Goal: Navigation & Orientation: Find specific page/section

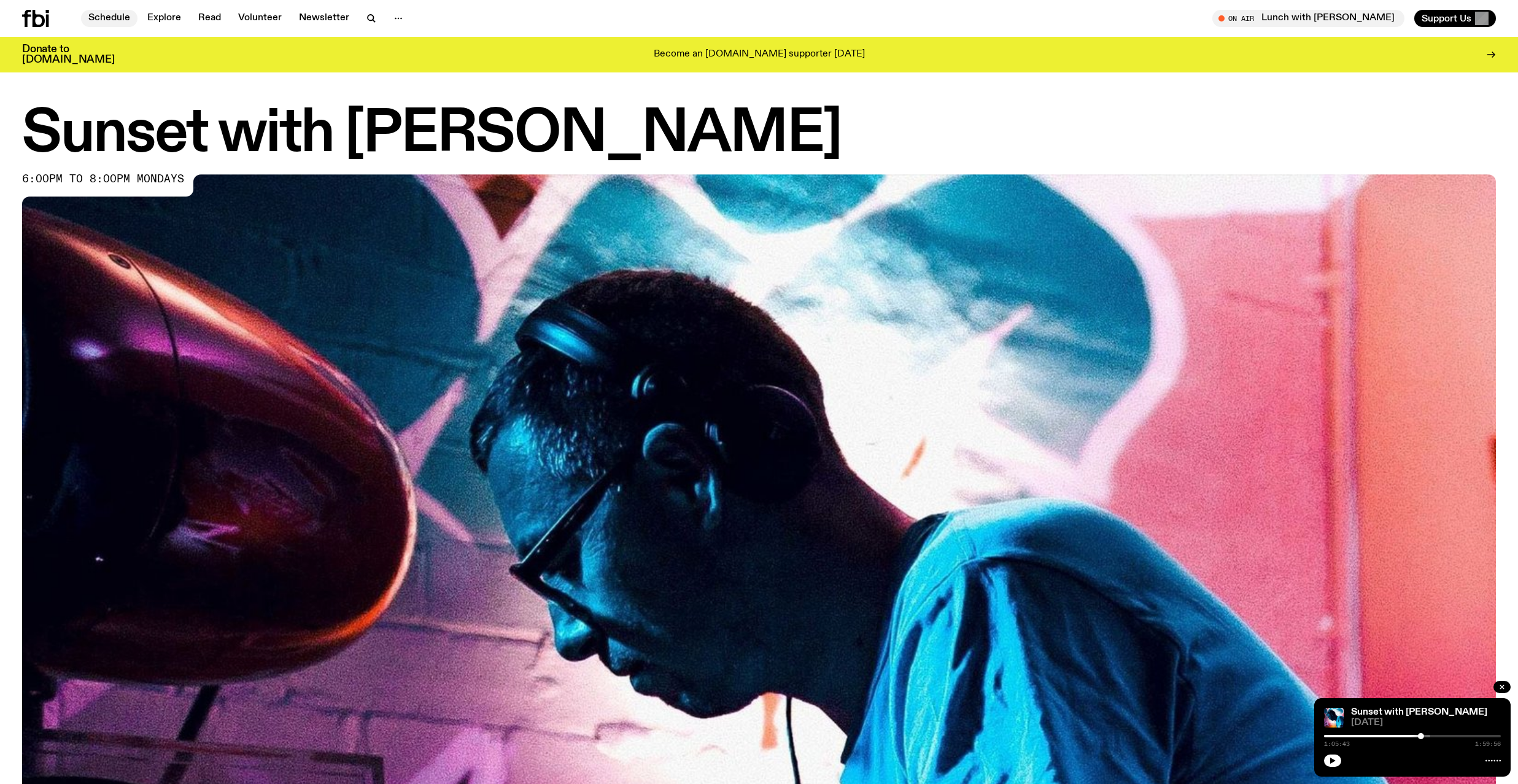
scroll to position [809, 0]
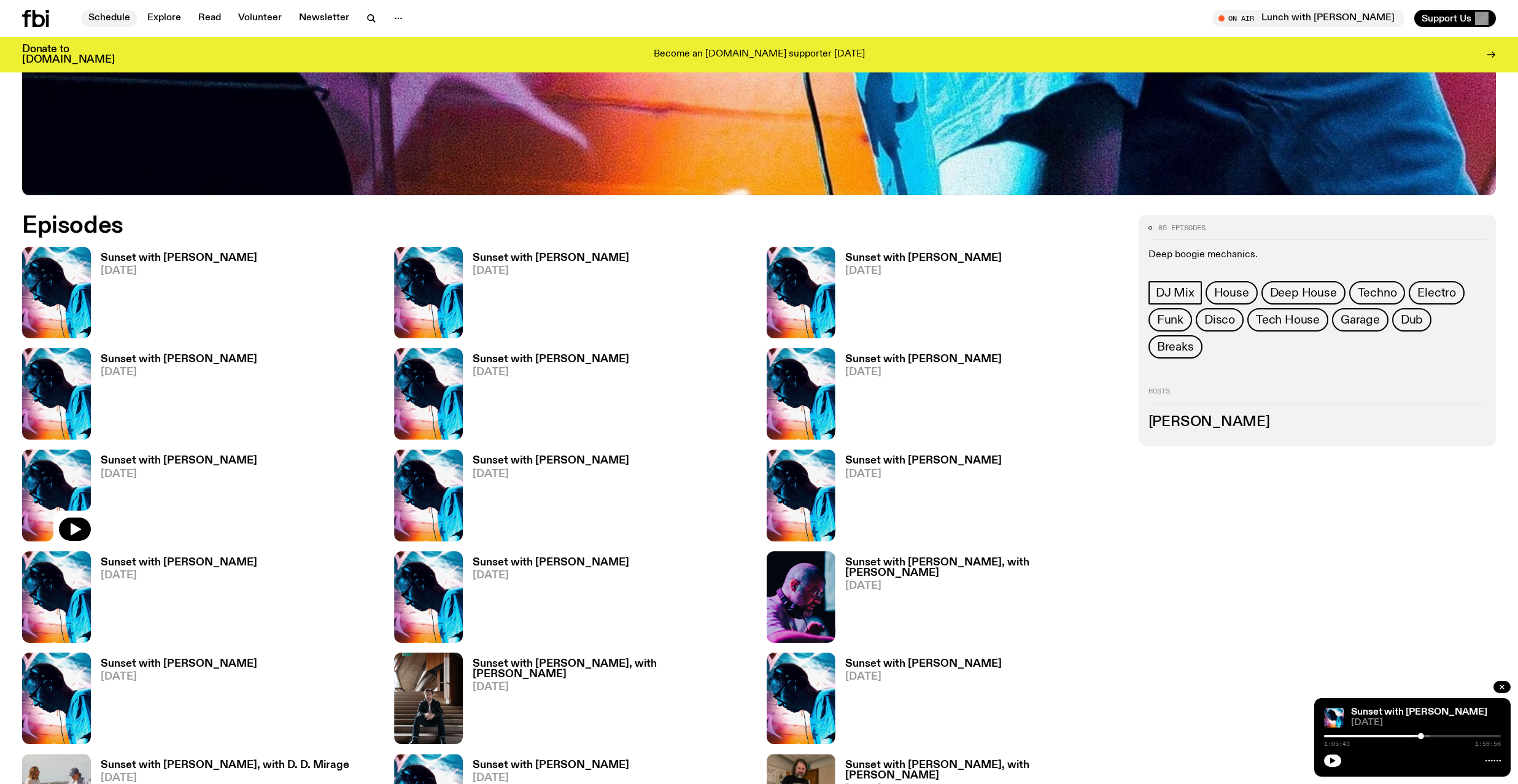
click at [114, 15] on link "Schedule" at bounding box center [109, 18] width 57 height 18
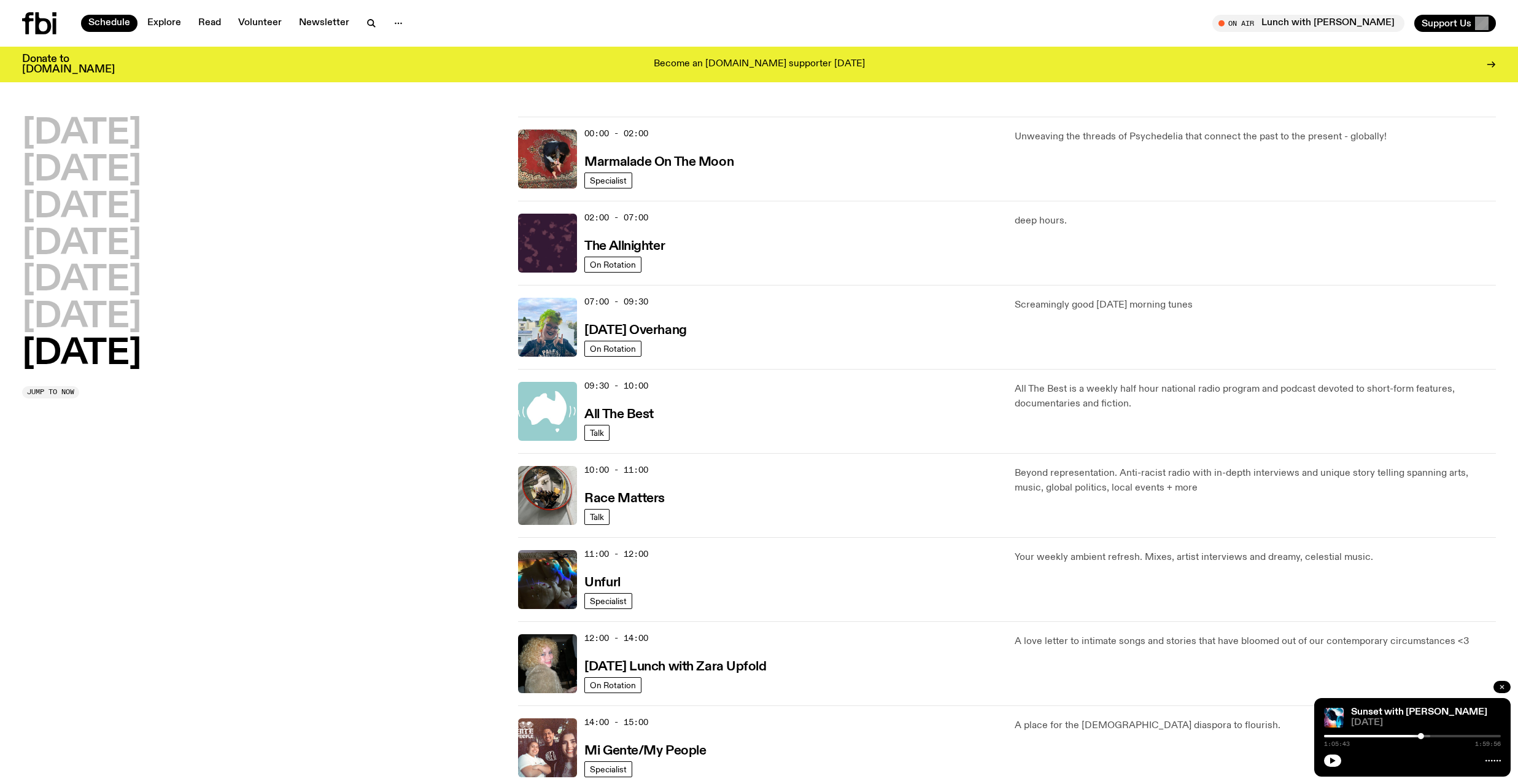
click at [1499, 683] on icon "button" at bounding box center [1502, 687] width 8 height 8
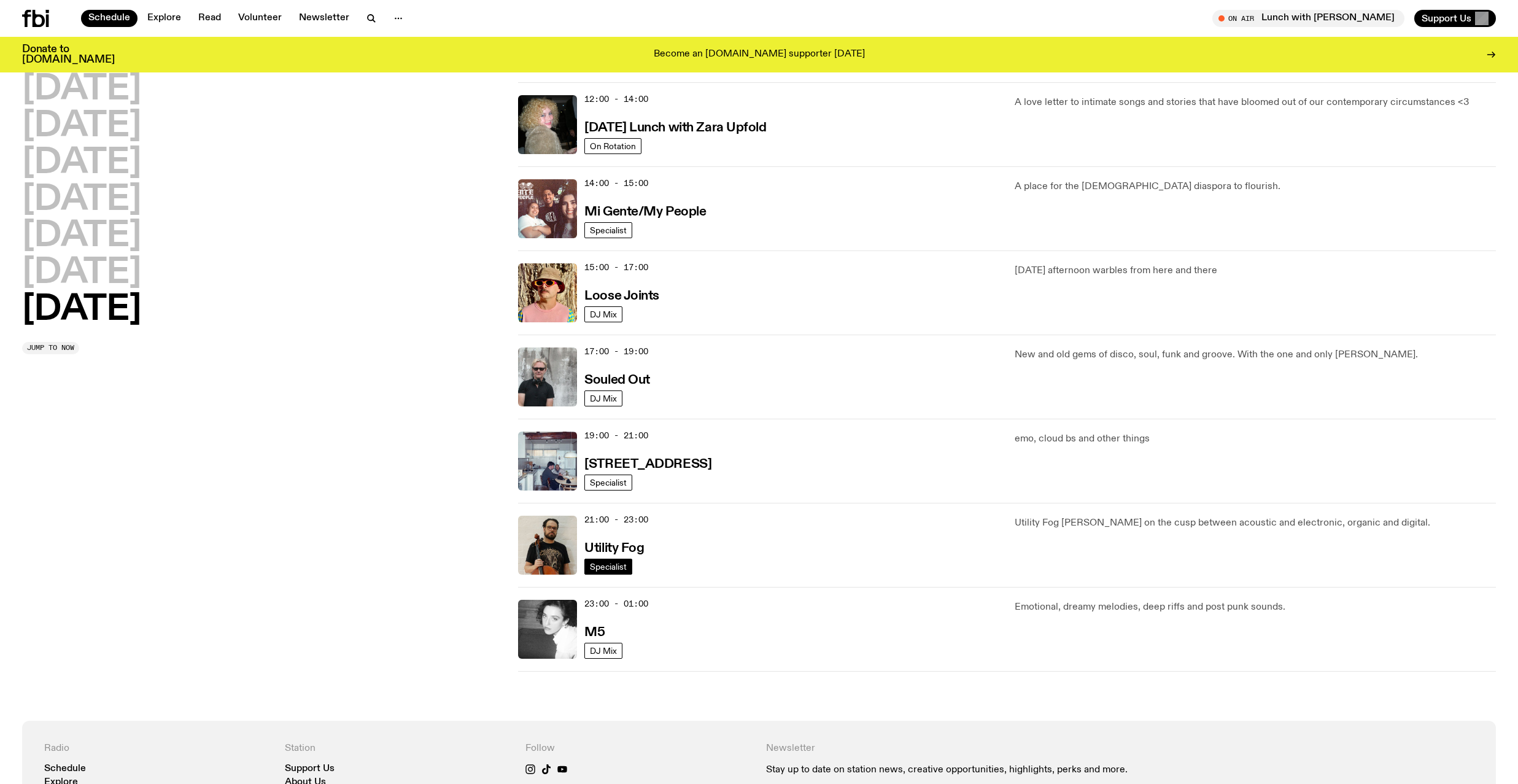
scroll to position [531, 0]
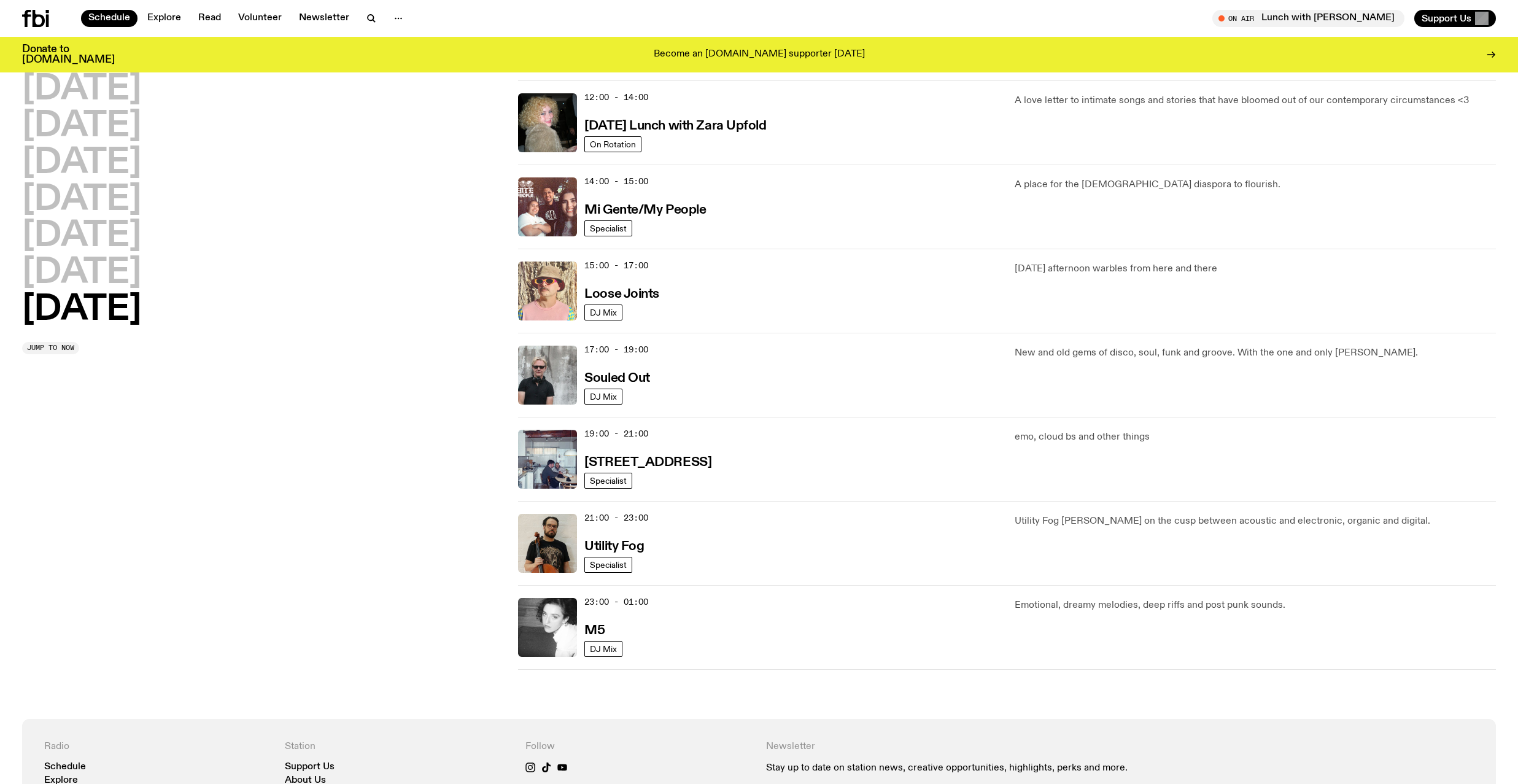
click at [549, 280] on img at bounding box center [548, 291] width 59 height 59
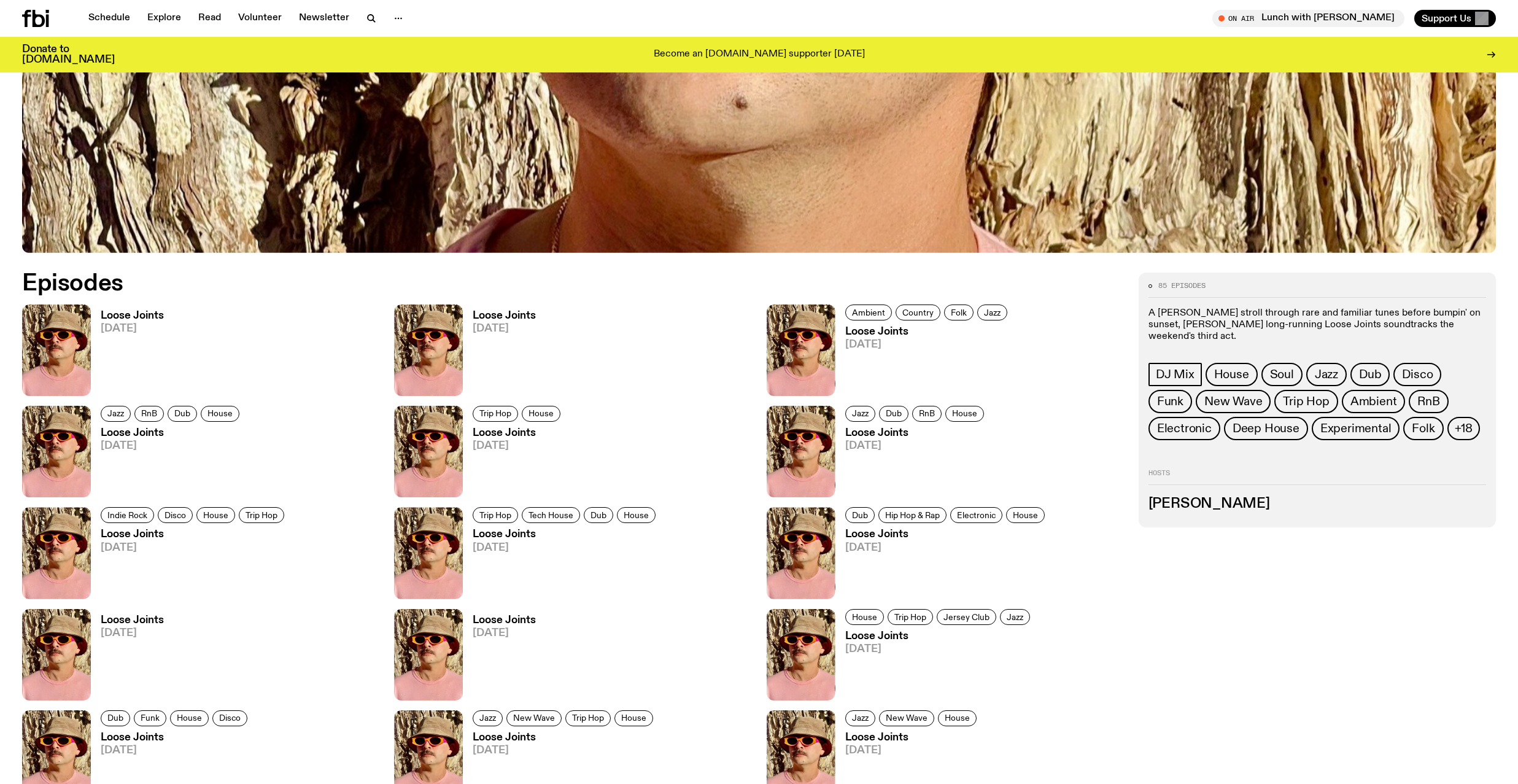
scroll to position [753, 0]
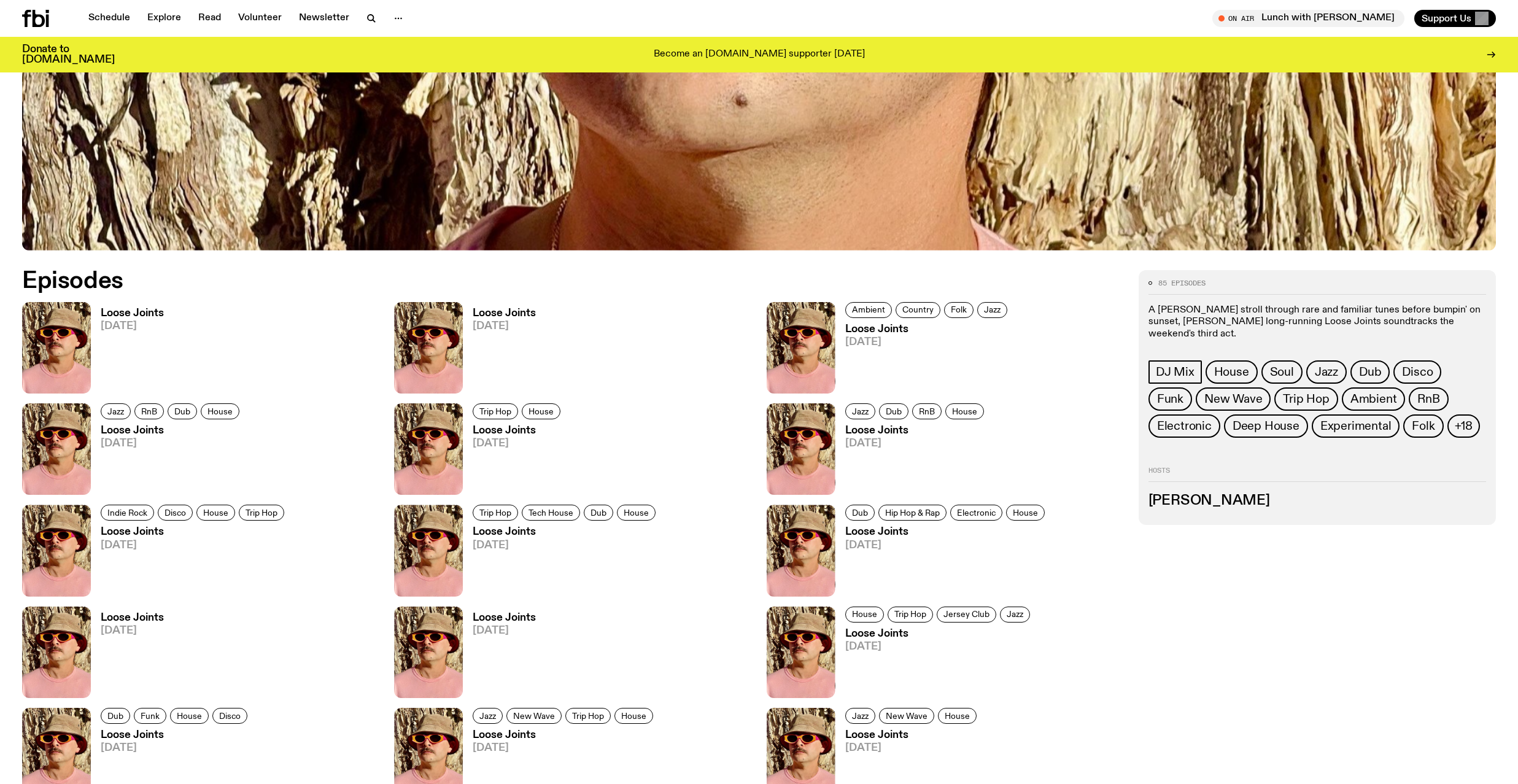
click at [60, 367] on img at bounding box center [57, 348] width 69 height 91
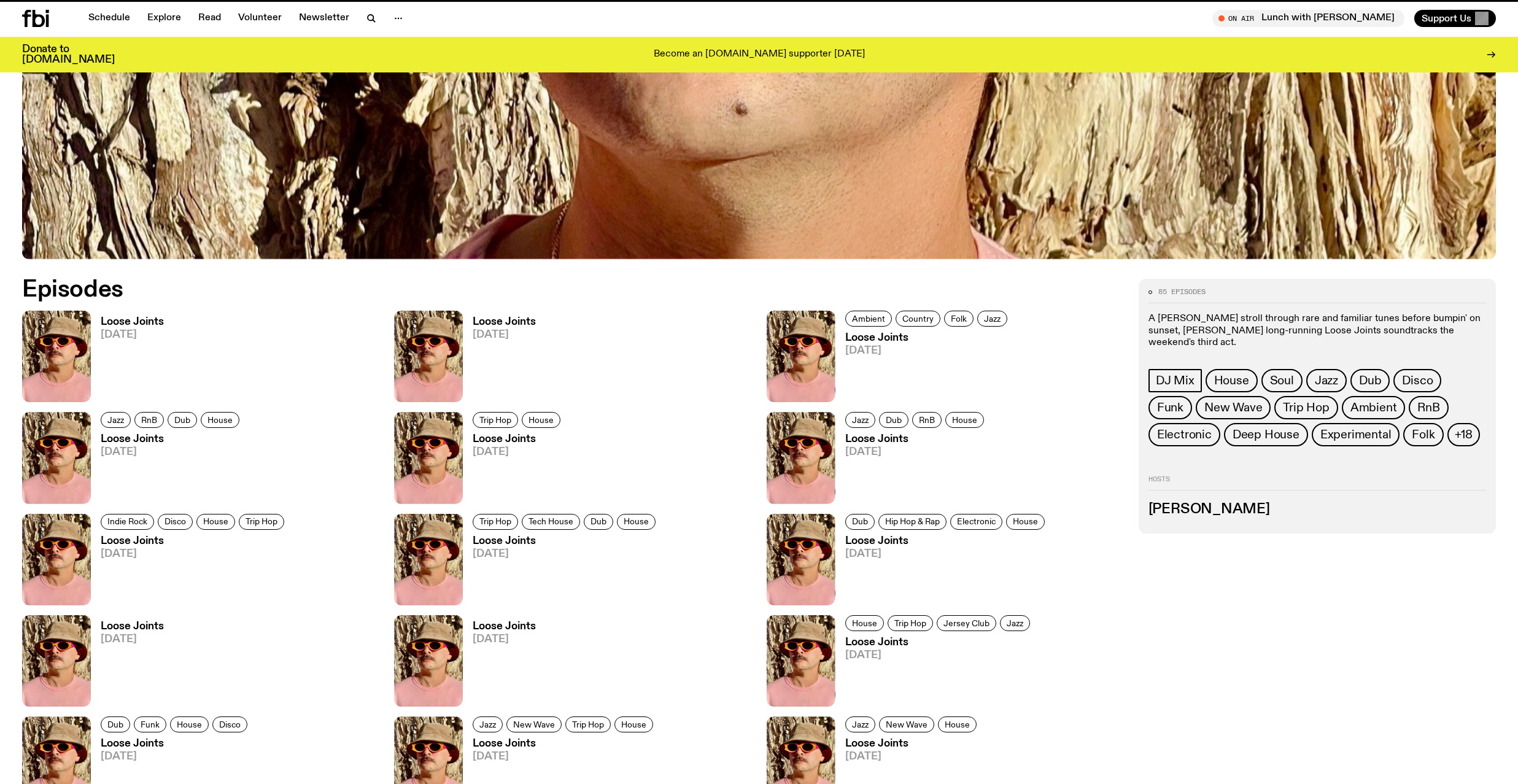
scroll to position [743, 0]
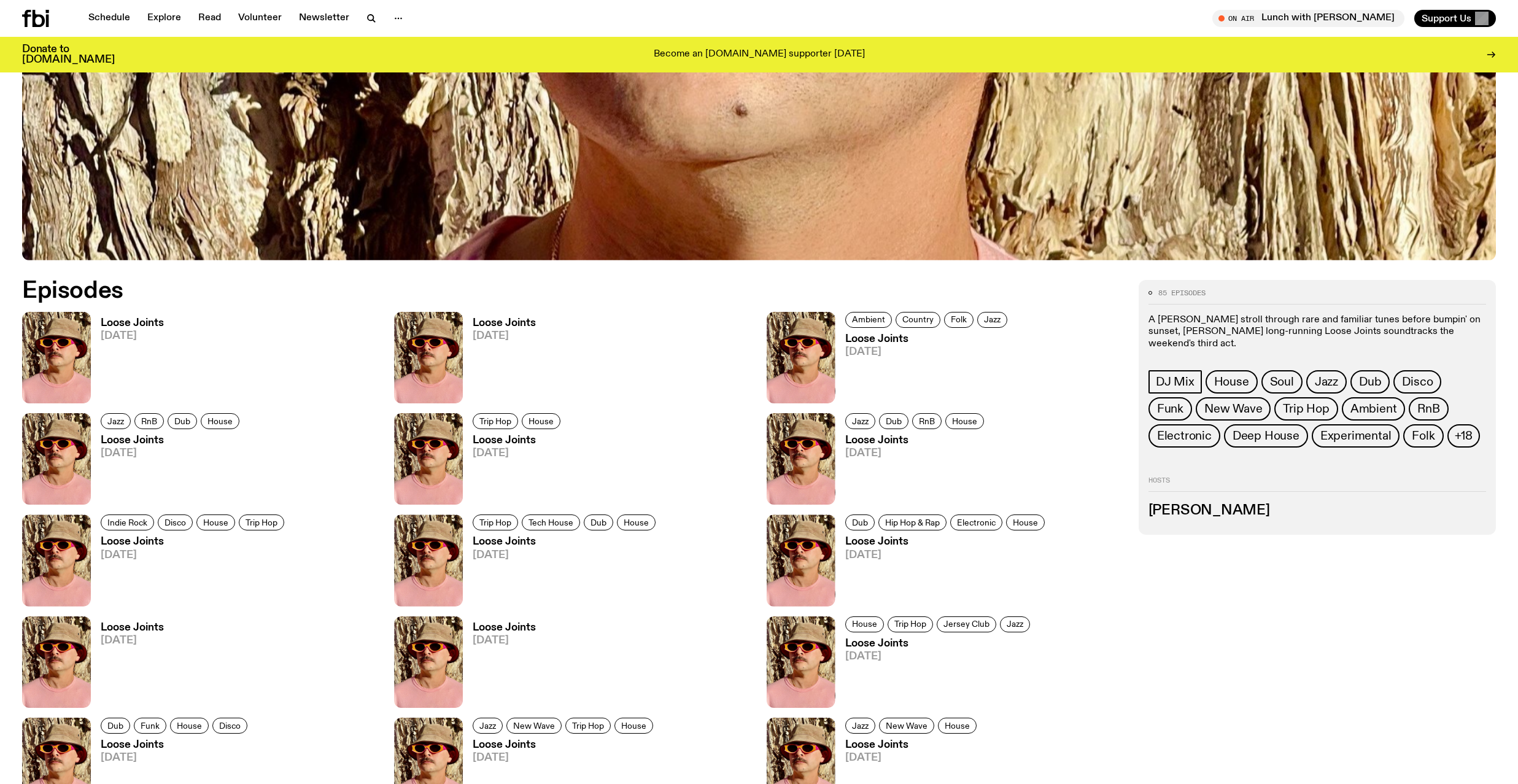
click at [32, 15] on icon at bounding box center [36, 18] width 27 height 18
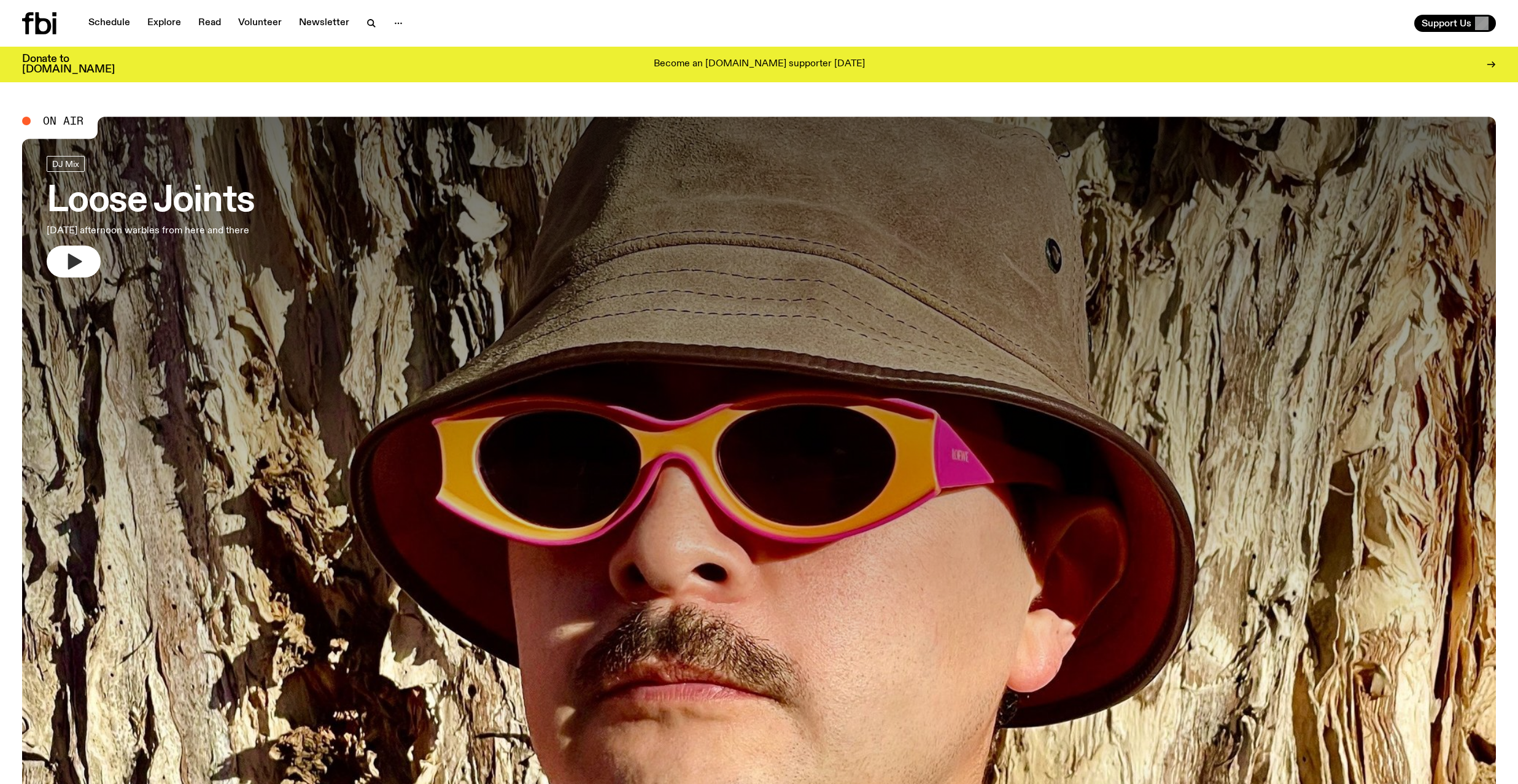
click at [76, 260] on icon "button" at bounding box center [75, 261] width 14 height 16
